Goal: Transaction & Acquisition: Book appointment/travel/reservation

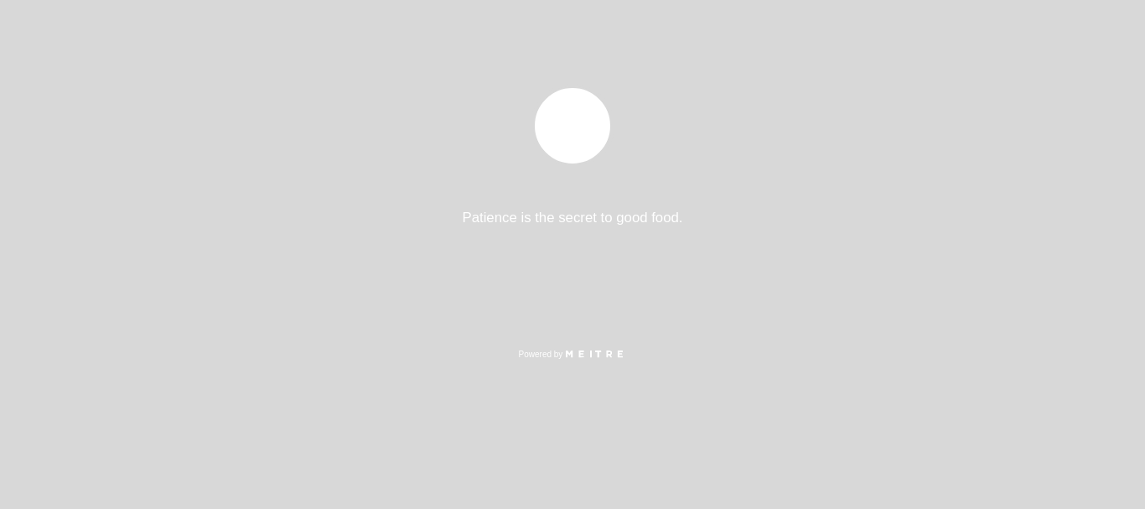
select select "es"
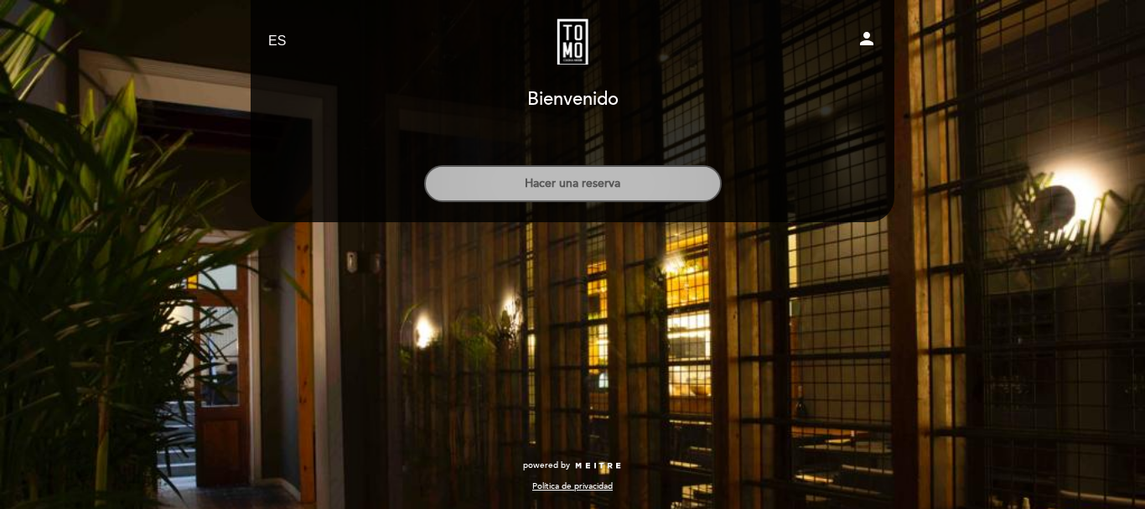
click at [518, 188] on button "Hacer una reserva" at bounding box center [572, 183] width 297 height 37
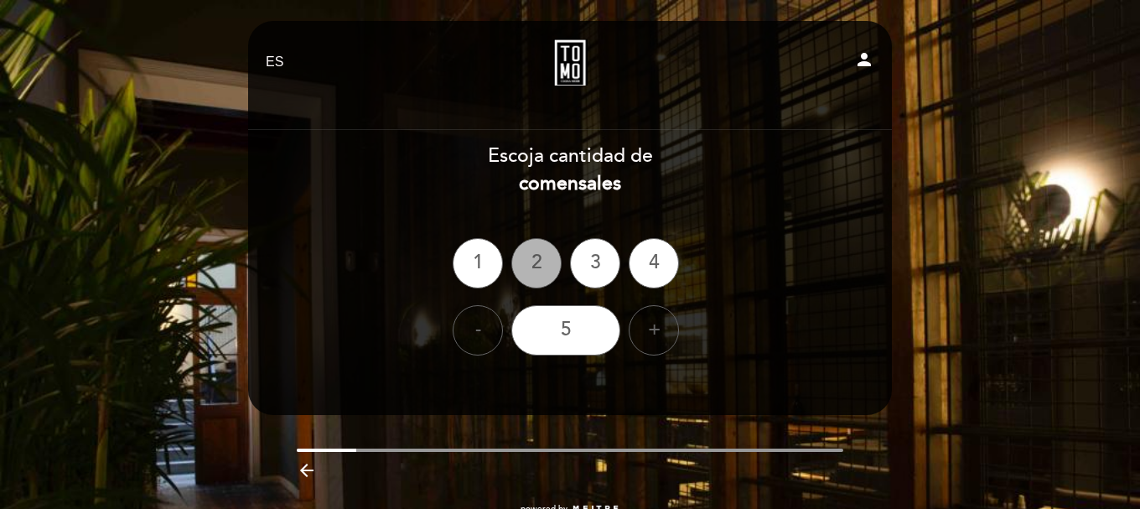
click at [530, 270] on div "2" at bounding box center [536, 263] width 50 height 50
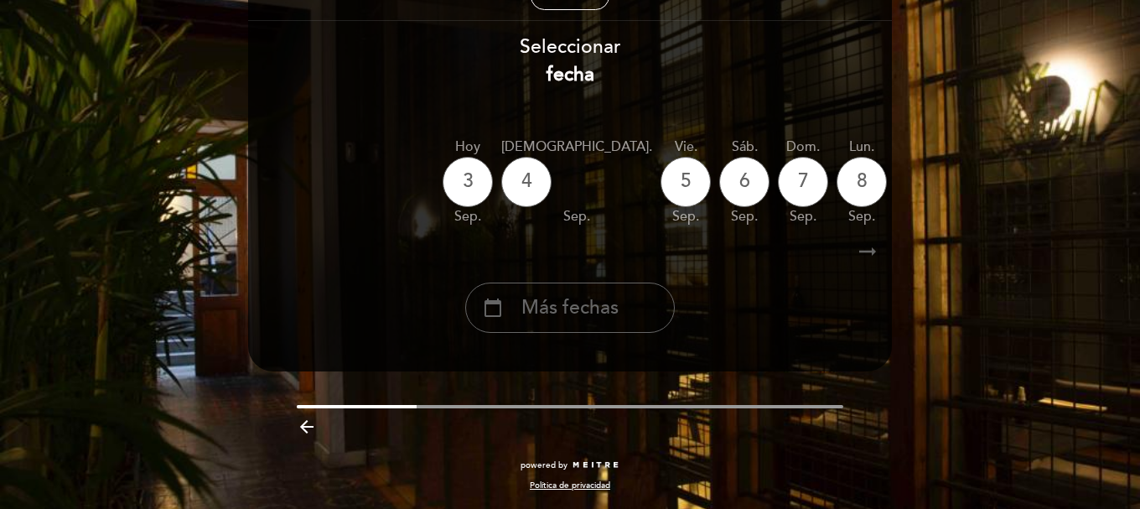
scroll to position [111, 0]
click at [866, 249] on icon "arrow_right_alt" at bounding box center [867, 252] width 25 height 36
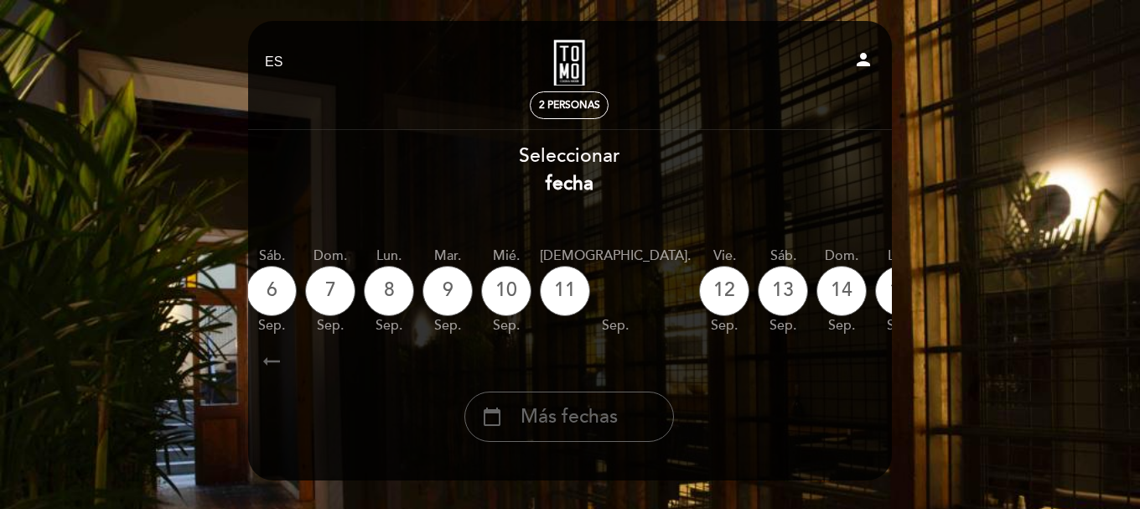
scroll to position [0, 488]
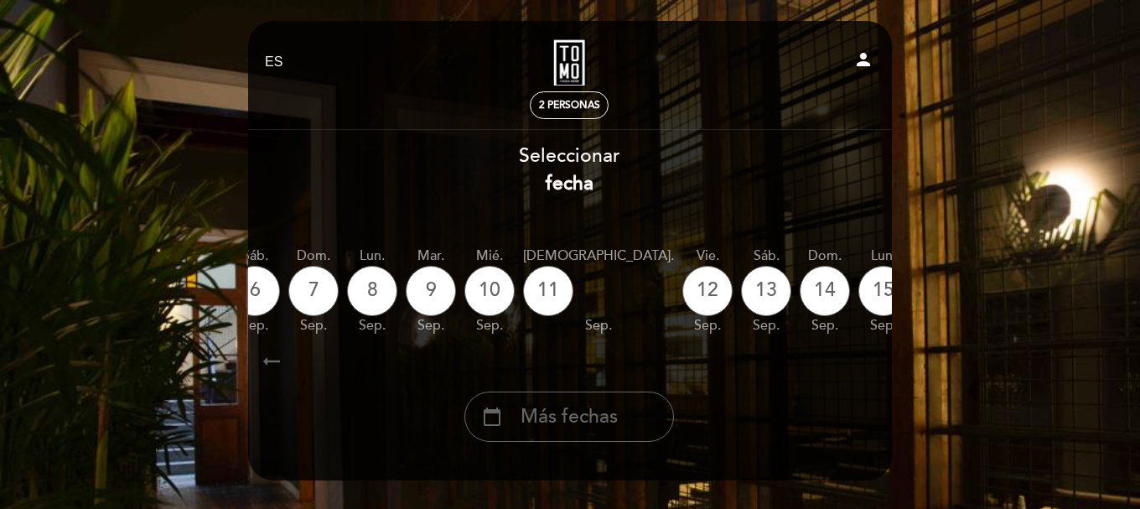
click at [1049, 290] on icon "calendar_today" at bounding box center [1059, 290] width 20 height 28
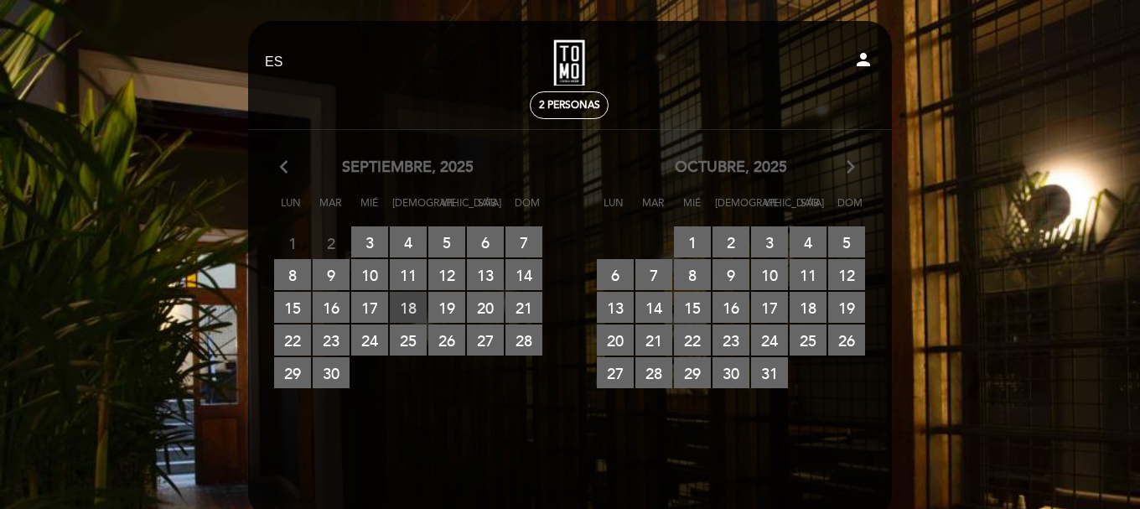
click at [419, 301] on span "18 RESERVAS DISPONIBLES" at bounding box center [408, 307] width 37 height 31
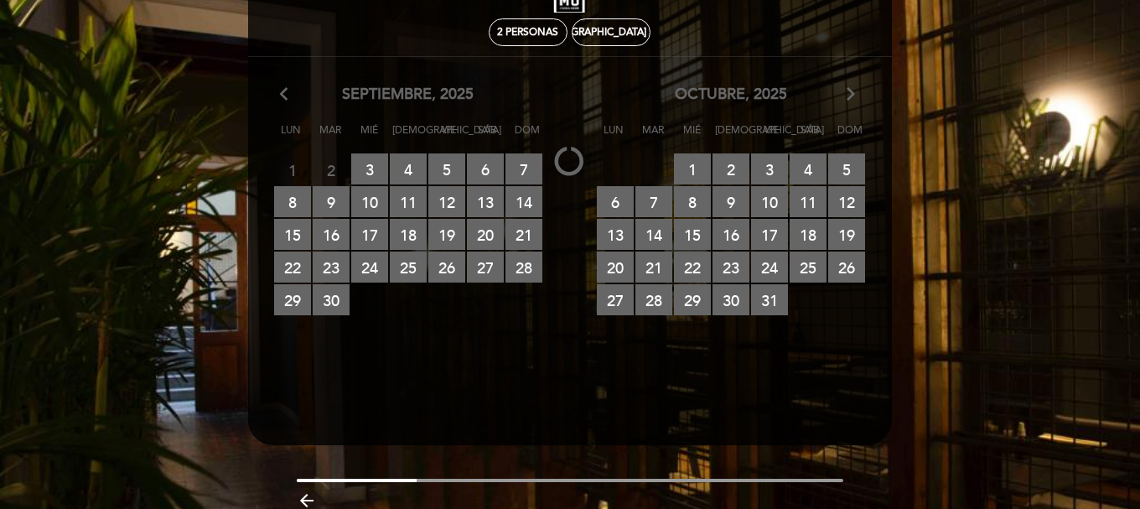
scroll to position [0, 0]
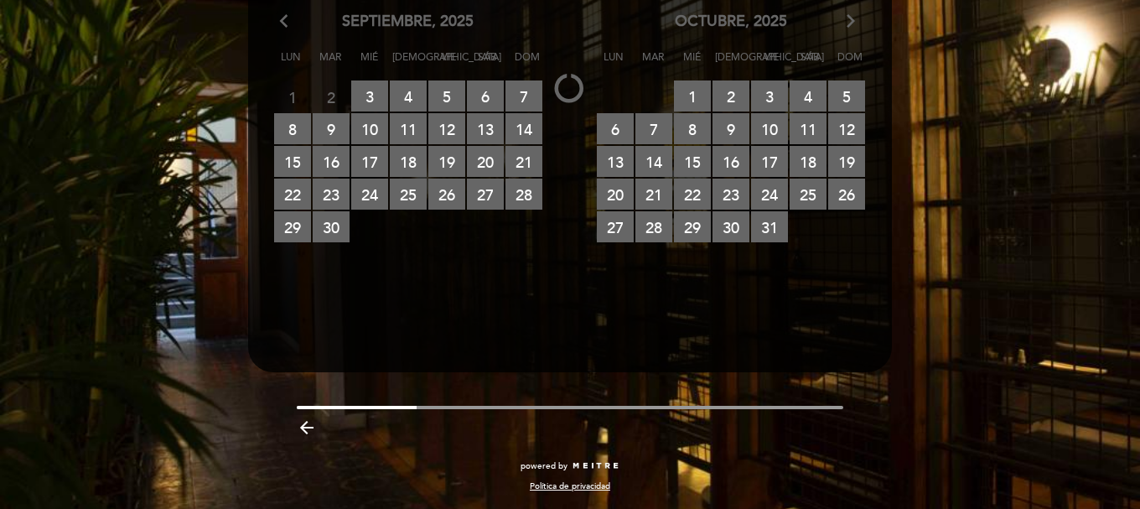
click at [306, 426] on icon "arrow_backward" at bounding box center [307, 427] width 20 height 20
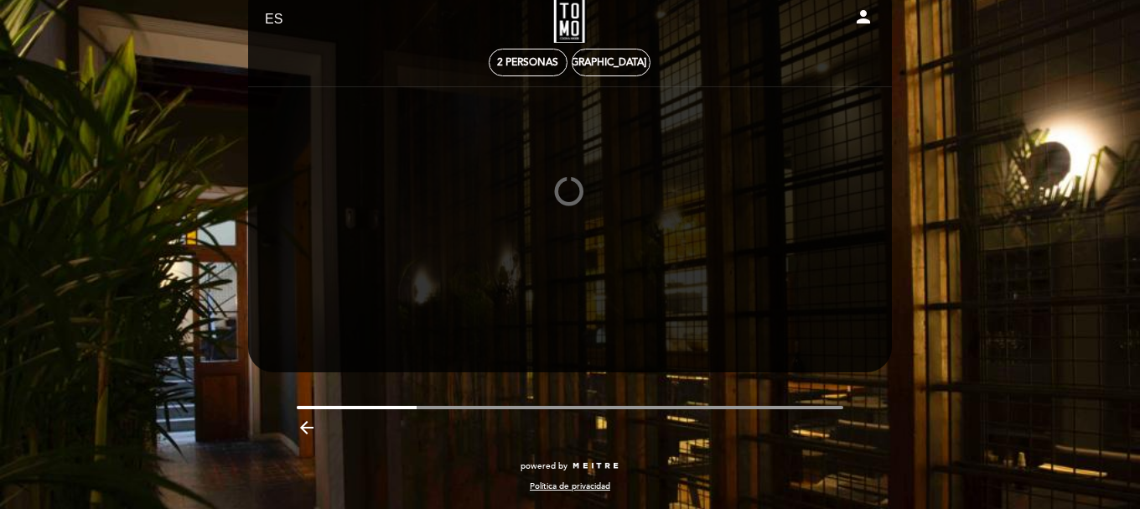
scroll to position [43, 0]
click at [304, 423] on icon "arrow_backward" at bounding box center [307, 427] width 20 height 20
click at [302, 436] on icon "arrow_backward" at bounding box center [307, 427] width 20 height 20
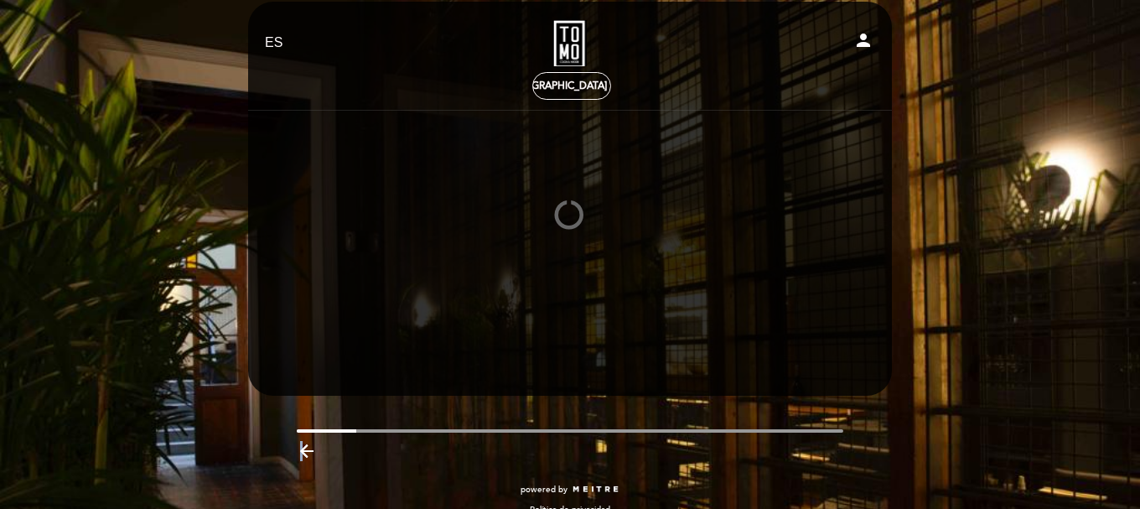
scroll to position [0, 0]
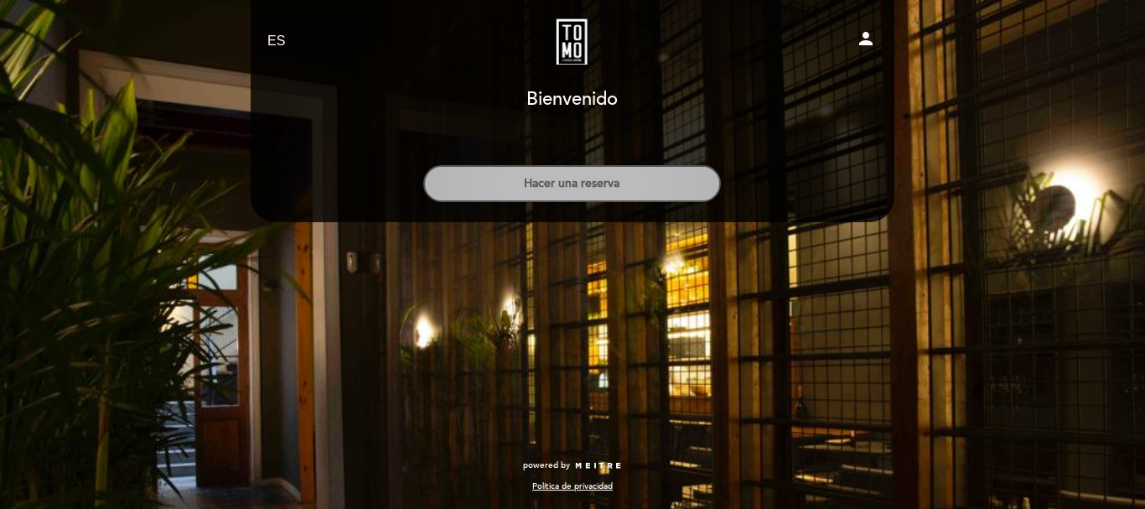
click at [587, 182] on button "Hacer una reserva" at bounding box center [571, 183] width 297 height 37
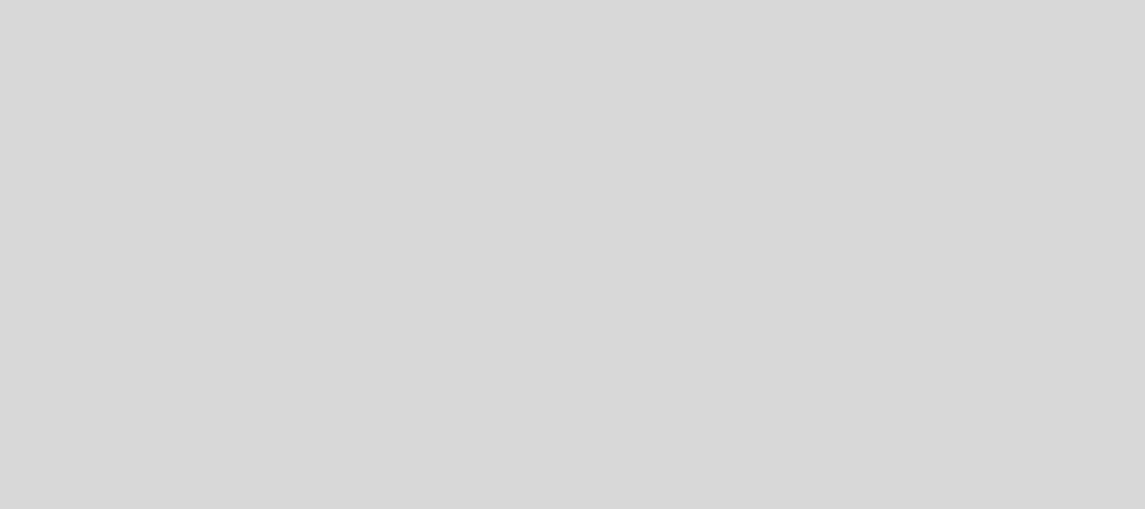
select select "es"
